Goal: Task Accomplishment & Management: Manage account settings

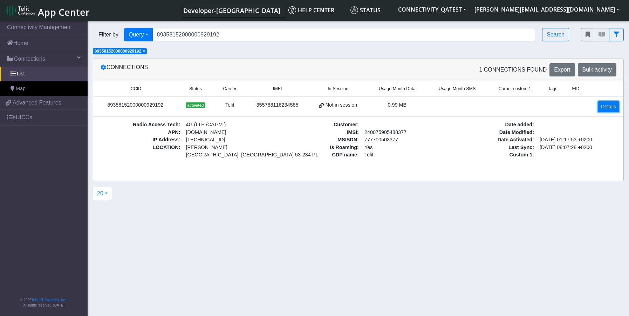
click at [603, 106] on link "Details" at bounding box center [607, 106] width 21 height 11
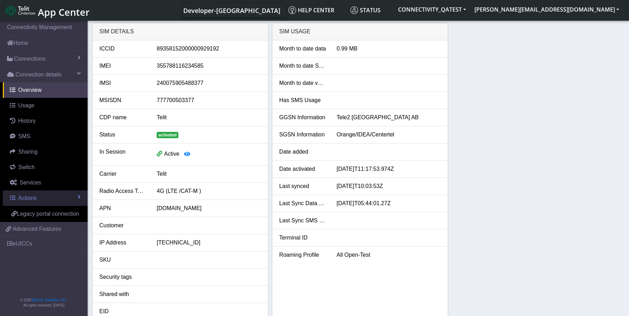
click at [32, 198] on span "Actions" at bounding box center [27, 198] width 18 height 6
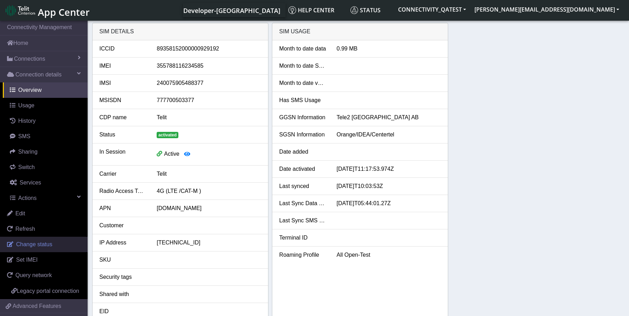
click at [26, 248] on link "Change status" at bounding box center [44, 243] width 88 height 15
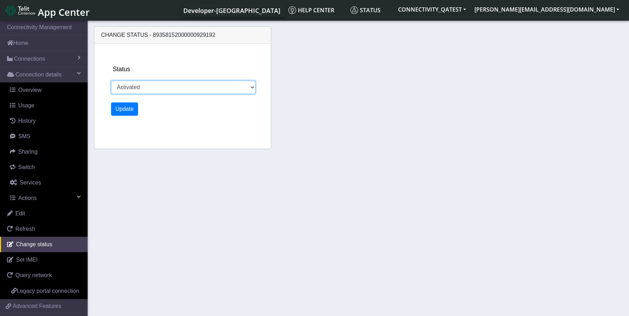
click at [182, 87] on select "Activated Deactivated Blocked" at bounding box center [183, 87] width 145 height 13
select select "blocked"
click at [111, 81] on select "Activated Deactivated Blocked" at bounding box center [183, 87] width 145 height 13
click at [127, 103] on button "Update" at bounding box center [124, 108] width 27 height 13
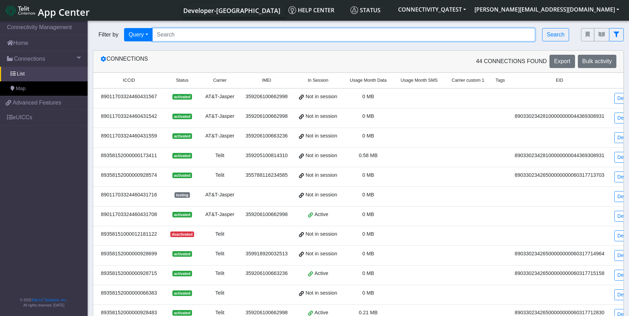
click at [209, 36] on input "Search..." at bounding box center [343, 34] width 383 height 13
paste input "89358152000002046276"
type input "89358152000002046276"
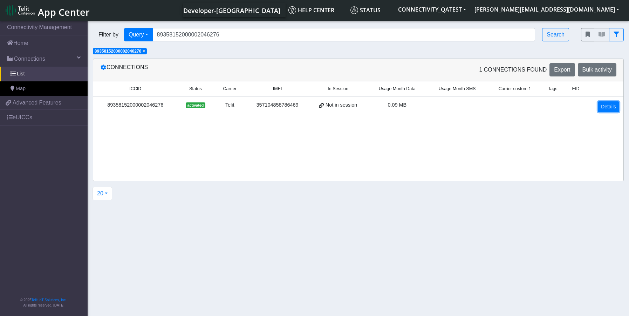
click at [602, 110] on link "Details" at bounding box center [607, 106] width 21 height 11
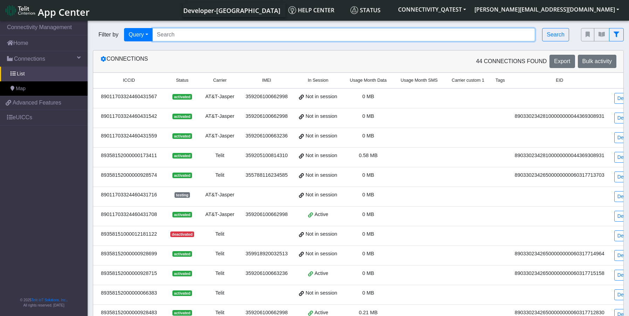
click at [209, 36] on input "Search..." at bounding box center [343, 34] width 383 height 13
paste input "89358152000000066078"
type input "89358152000000066078"
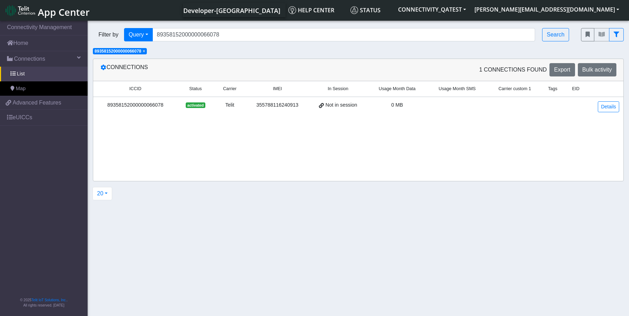
click at [148, 103] on div "89358152000000066078" at bounding box center [135, 105] width 76 height 8
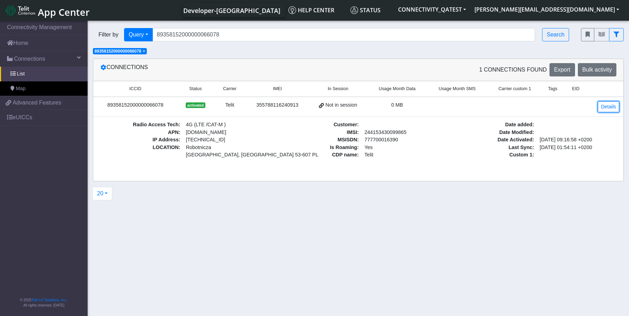
drag, startPoint x: 605, startPoint y: 109, endPoint x: 568, endPoint y: 107, distance: 36.4
click at [605, 109] on link "Details" at bounding box center [607, 106] width 21 height 11
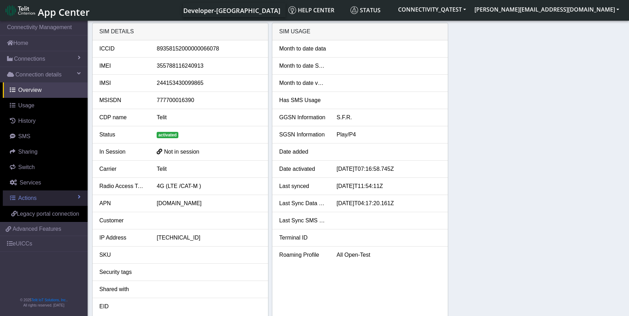
click at [39, 200] on link "Actions" at bounding box center [45, 197] width 85 height 15
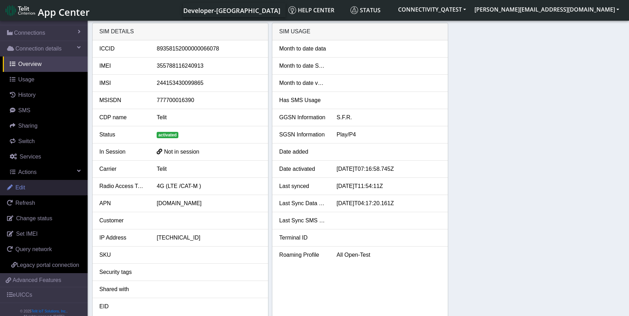
scroll to position [46, 0]
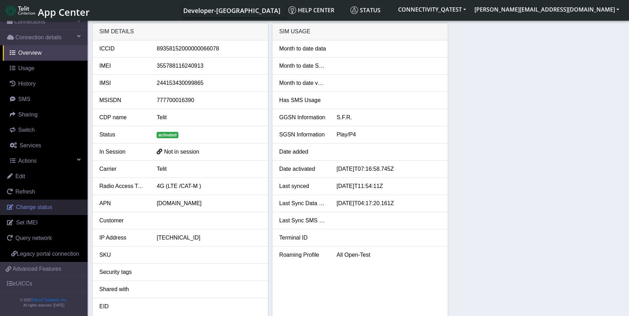
click at [27, 204] on span "Change status" at bounding box center [34, 207] width 36 height 6
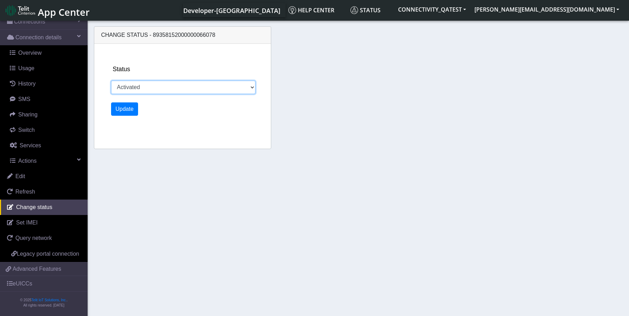
click at [178, 83] on select "Activated Deactivated Blocked" at bounding box center [183, 87] width 145 height 13
select select "blocked"
click at [111, 81] on select "Activated Deactivated Blocked" at bounding box center [183, 87] width 145 height 13
click at [126, 111] on button "Update" at bounding box center [124, 108] width 27 height 13
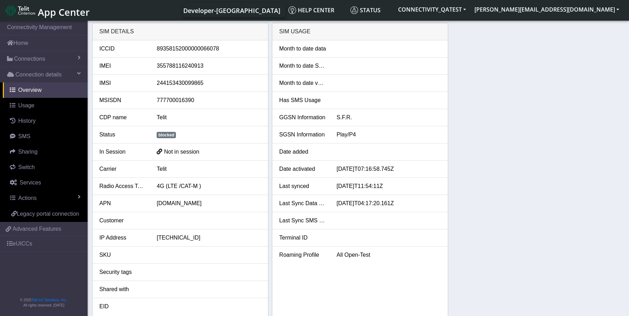
click at [167, 136] on span "blocked" at bounding box center [166, 135] width 19 height 6
click at [41, 199] on link "Actions" at bounding box center [45, 197] width 85 height 15
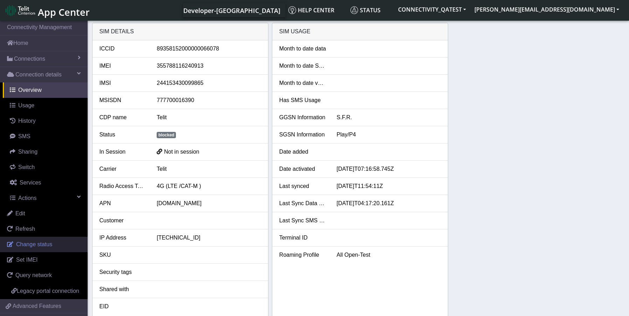
click at [40, 245] on span "Change status" at bounding box center [34, 244] width 36 height 6
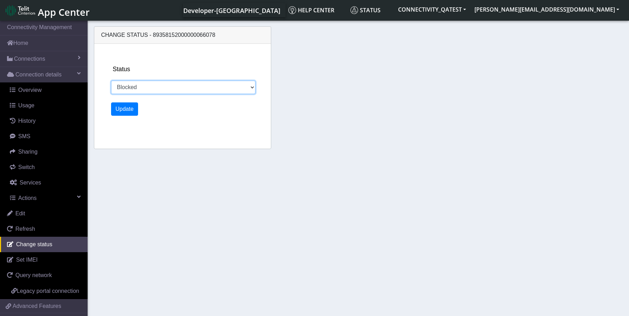
click at [183, 82] on select "Activated Deactivated Blocked" at bounding box center [183, 87] width 145 height 13
select select "activated"
click at [111, 81] on select "Activated Deactivated Blocked" at bounding box center [183, 87] width 145 height 13
click at [122, 111] on button "Update" at bounding box center [124, 108] width 27 height 13
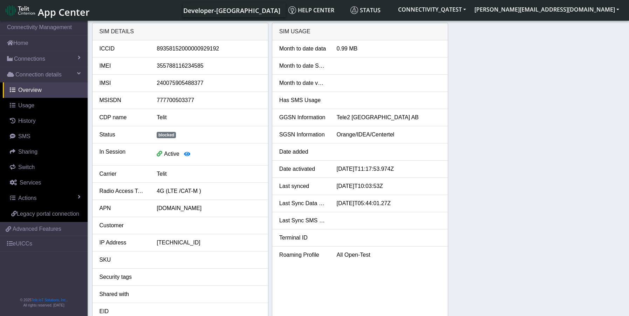
click at [169, 138] on span "blocked" at bounding box center [166, 135] width 19 height 6
click at [29, 198] on span "Actions" at bounding box center [27, 198] width 18 height 6
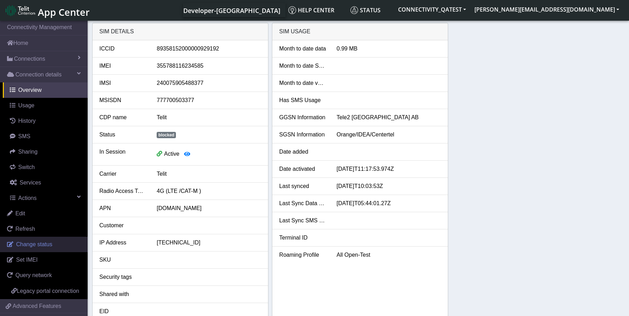
click at [29, 242] on span "Change status" at bounding box center [34, 244] width 36 height 6
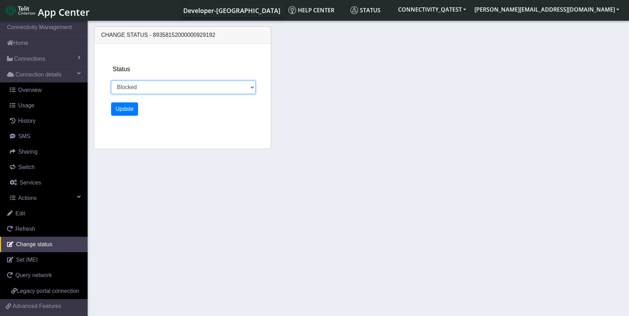
click at [132, 85] on select "Activated Deactivated Blocked" at bounding box center [183, 87] width 145 height 13
select select "activated"
click at [111, 81] on select "Activated Deactivated Blocked" at bounding box center [183, 87] width 145 height 13
click at [117, 111] on button "Update" at bounding box center [124, 108] width 27 height 13
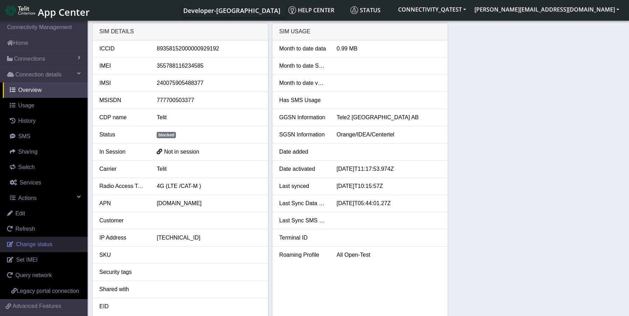
click at [32, 247] on span "Change status" at bounding box center [34, 244] width 36 height 6
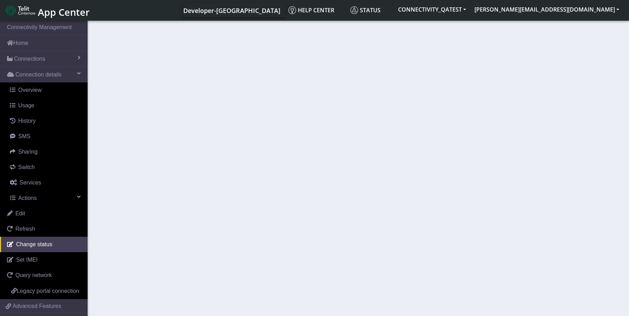
select select "activated"
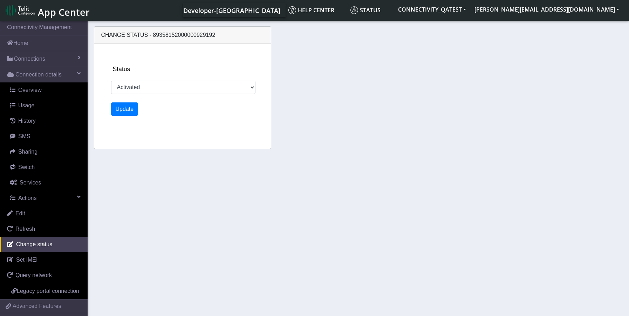
click at [213, 193] on section "Connectivity Management Home Connections List Map Connection details Overview U…" at bounding box center [314, 168] width 629 height 299
click at [132, 106] on button "Update" at bounding box center [124, 108] width 27 height 13
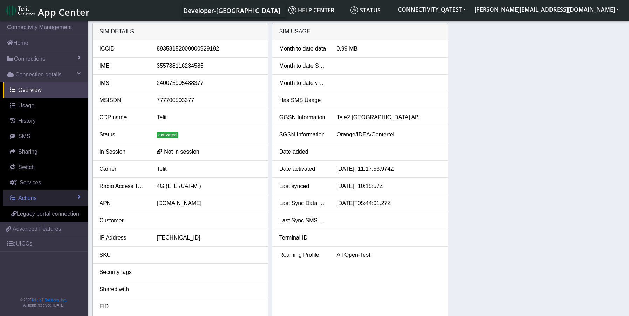
click at [35, 198] on span "Actions" at bounding box center [27, 198] width 18 height 6
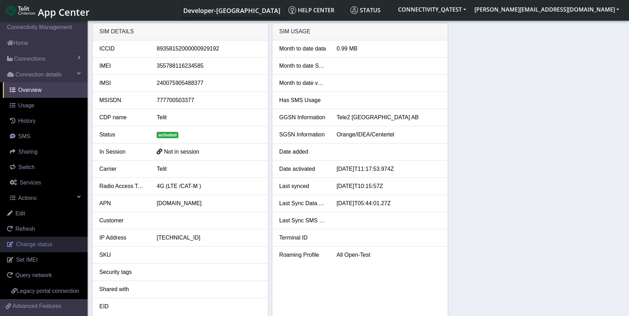
click at [39, 244] on span "Change status" at bounding box center [34, 244] width 36 height 6
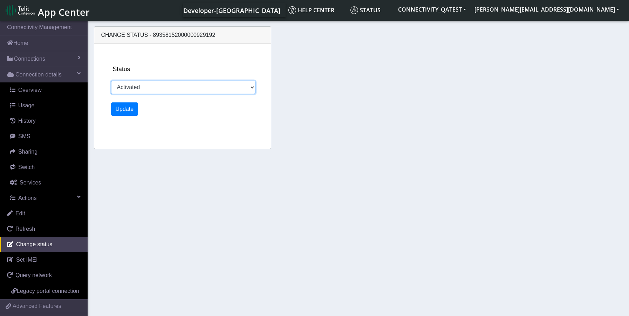
click at [131, 86] on select "Activated Deactivated Blocked" at bounding box center [183, 87] width 145 height 13
select select "blocked"
click at [111, 81] on select "Activated Deactivated Blocked" at bounding box center [183, 87] width 145 height 13
click at [122, 110] on button "Update" at bounding box center [124, 108] width 27 height 13
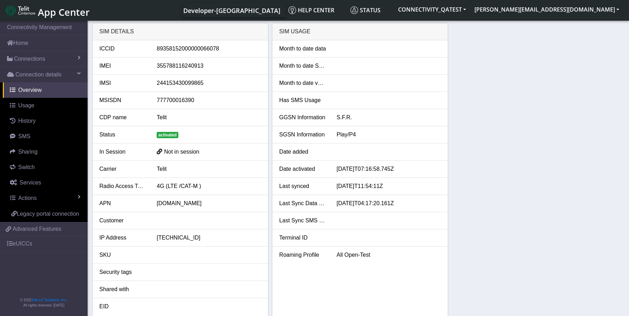
click at [166, 137] on span "activated" at bounding box center [168, 135] width 22 height 6
click at [40, 196] on link "Actions" at bounding box center [45, 197] width 85 height 15
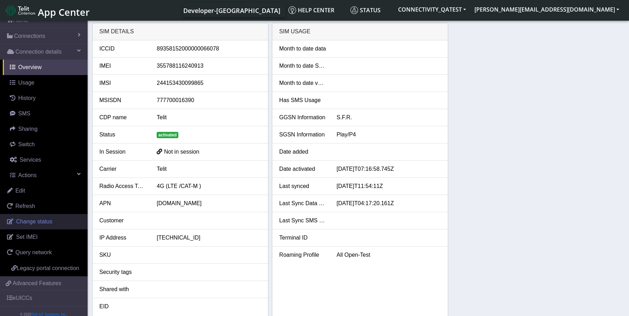
scroll to position [35, 0]
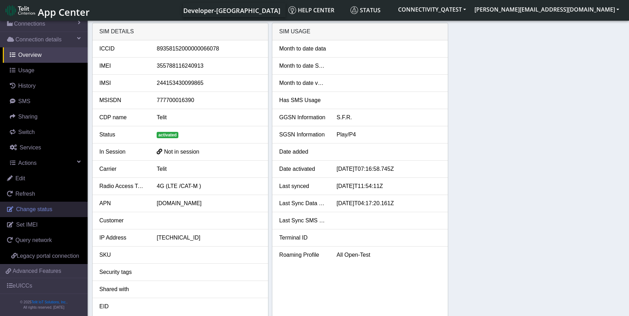
click at [37, 208] on span "Change status" at bounding box center [34, 209] width 36 height 6
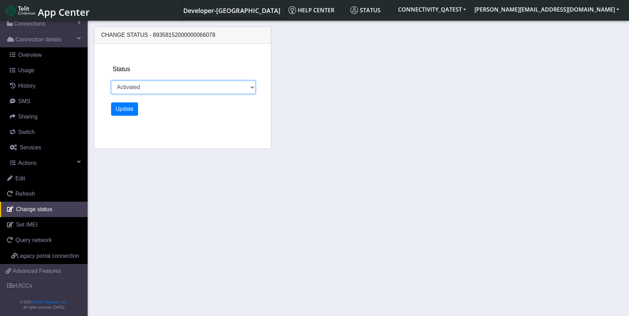
click at [169, 90] on select "Activated Deactivated Blocked" at bounding box center [183, 87] width 145 height 13
select select "blocked"
click at [111, 81] on select "Activated Deactivated Blocked" at bounding box center [183, 87] width 145 height 13
click at [116, 107] on button "Update" at bounding box center [124, 108] width 27 height 13
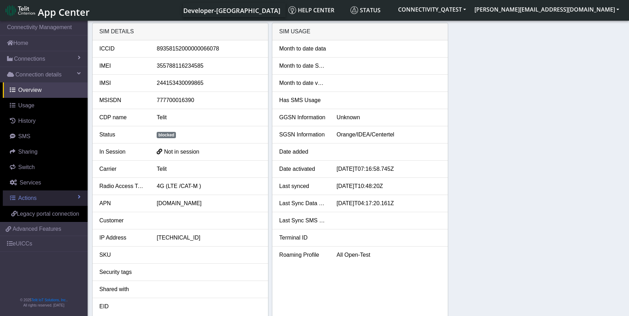
click at [28, 195] on span "Actions" at bounding box center [27, 198] width 18 height 6
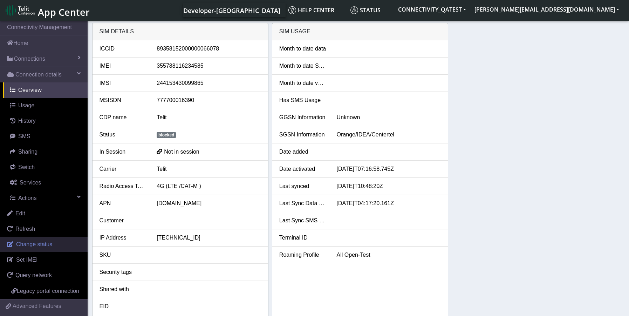
click at [32, 245] on span "Change status" at bounding box center [34, 244] width 36 height 6
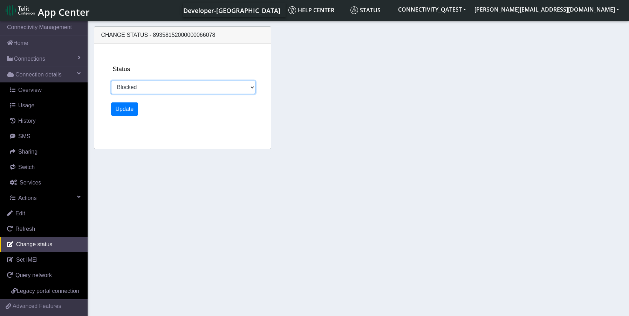
click at [185, 87] on select "Activated Deactivated Blocked" at bounding box center [183, 87] width 145 height 13
select select "activated"
click at [111, 81] on select "Activated Deactivated Blocked" at bounding box center [183, 87] width 145 height 13
click at [124, 109] on button "Update" at bounding box center [124, 108] width 27 height 13
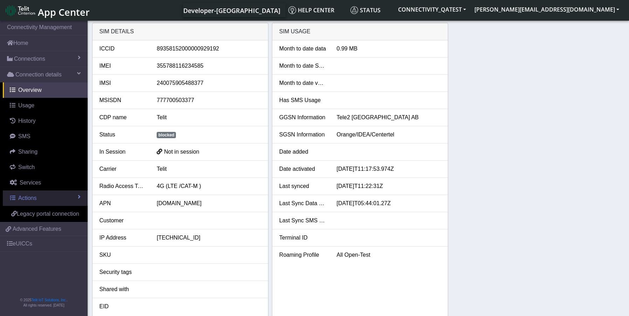
click at [35, 200] on span "Actions" at bounding box center [27, 198] width 18 height 6
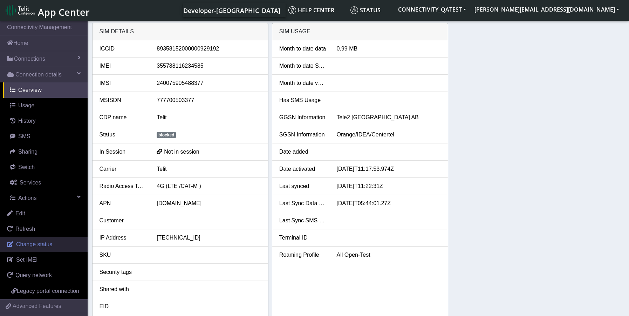
click at [34, 247] on span "Change status" at bounding box center [34, 244] width 36 height 6
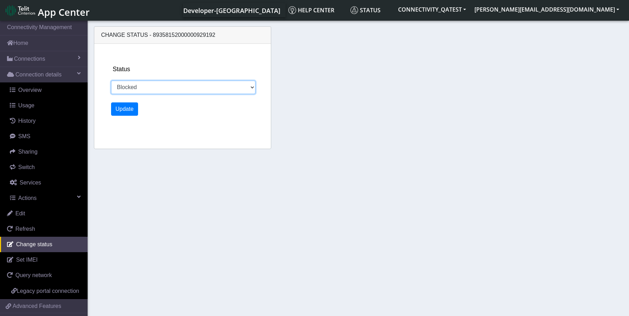
click at [189, 92] on select "Activated Deactivated Blocked" at bounding box center [183, 87] width 145 height 13
select select "activated"
click at [111, 81] on select "Activated Deactivated Blocked" at bounding box center [183, 87] width 145 height 13
click at [120, 111] on button "Update" at bounding box center [124, 108] width 27 height 13
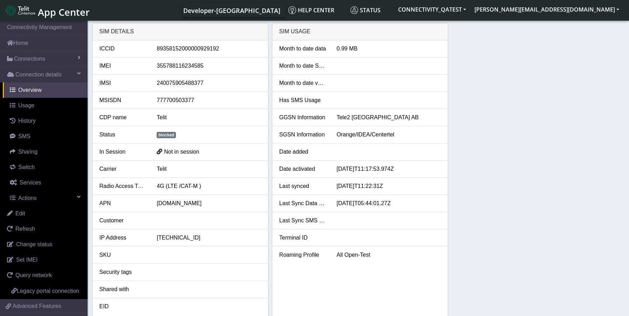
click at [615, 207] on div "SIM details ICCID [TECHNICAL_ID] IMEI [TECHNICAL_ID] IMSI [TECHNICAL_ID] MSISDN…" at bounding box center [358, 171] width 532 height 296
